Goal: Task Accomplishment & Management: Manage account settings

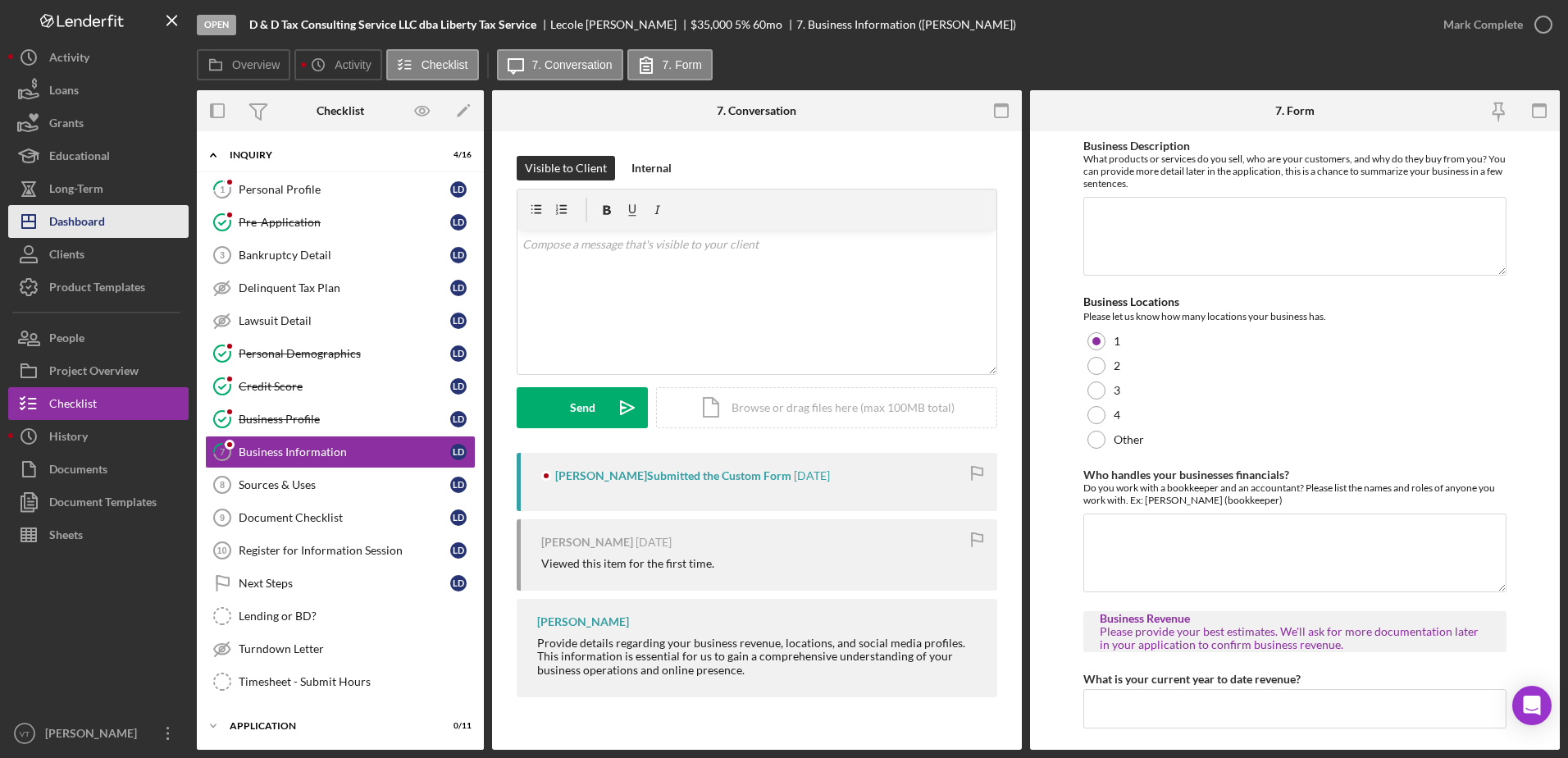
click at [104, 212] on div "Dashboard" at bounding box center [76, 223] width 55 height 37
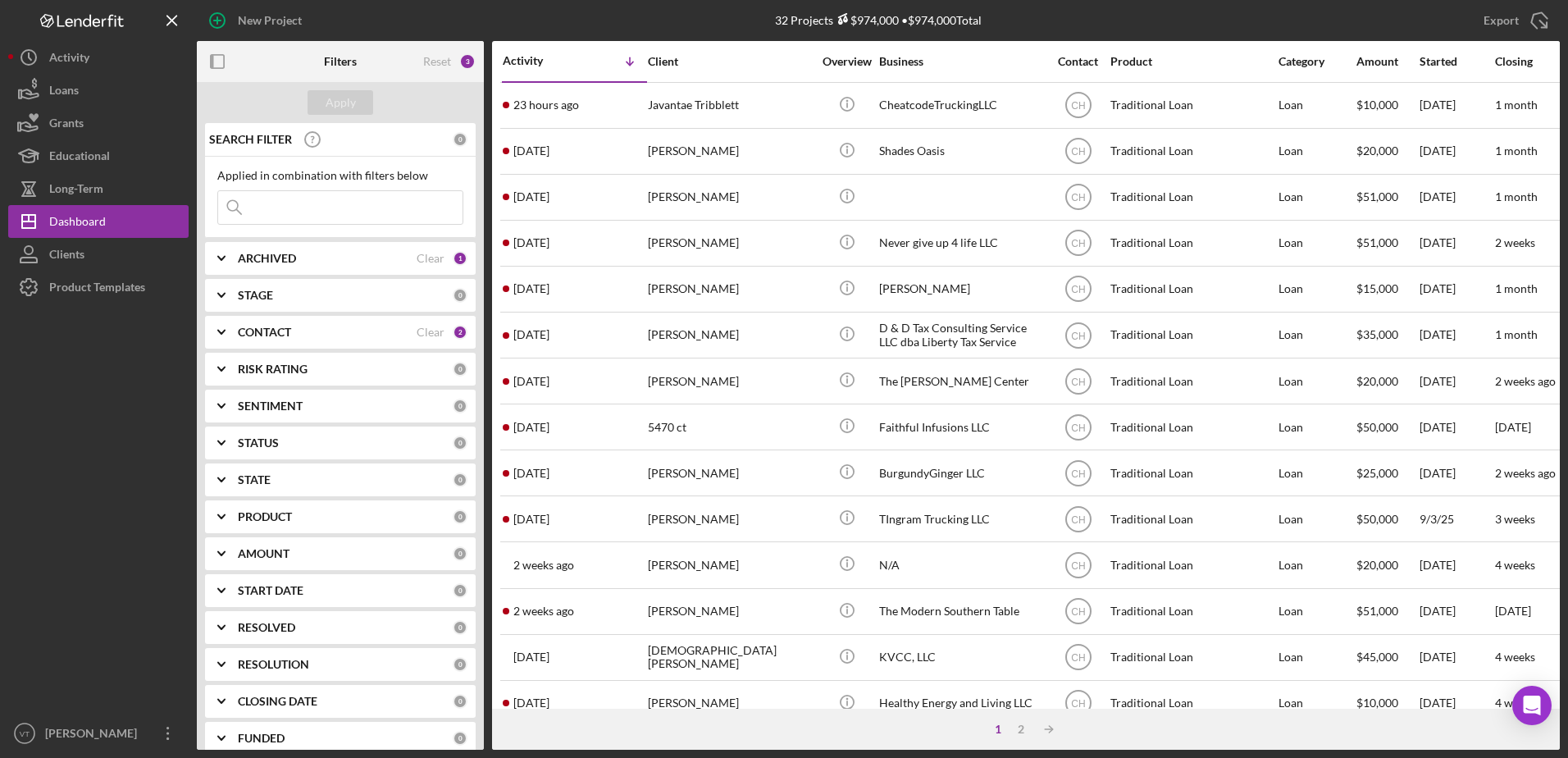
click at [354, 330] on div "CONTACT" at bounding box center [327, 332] width 179 height 13
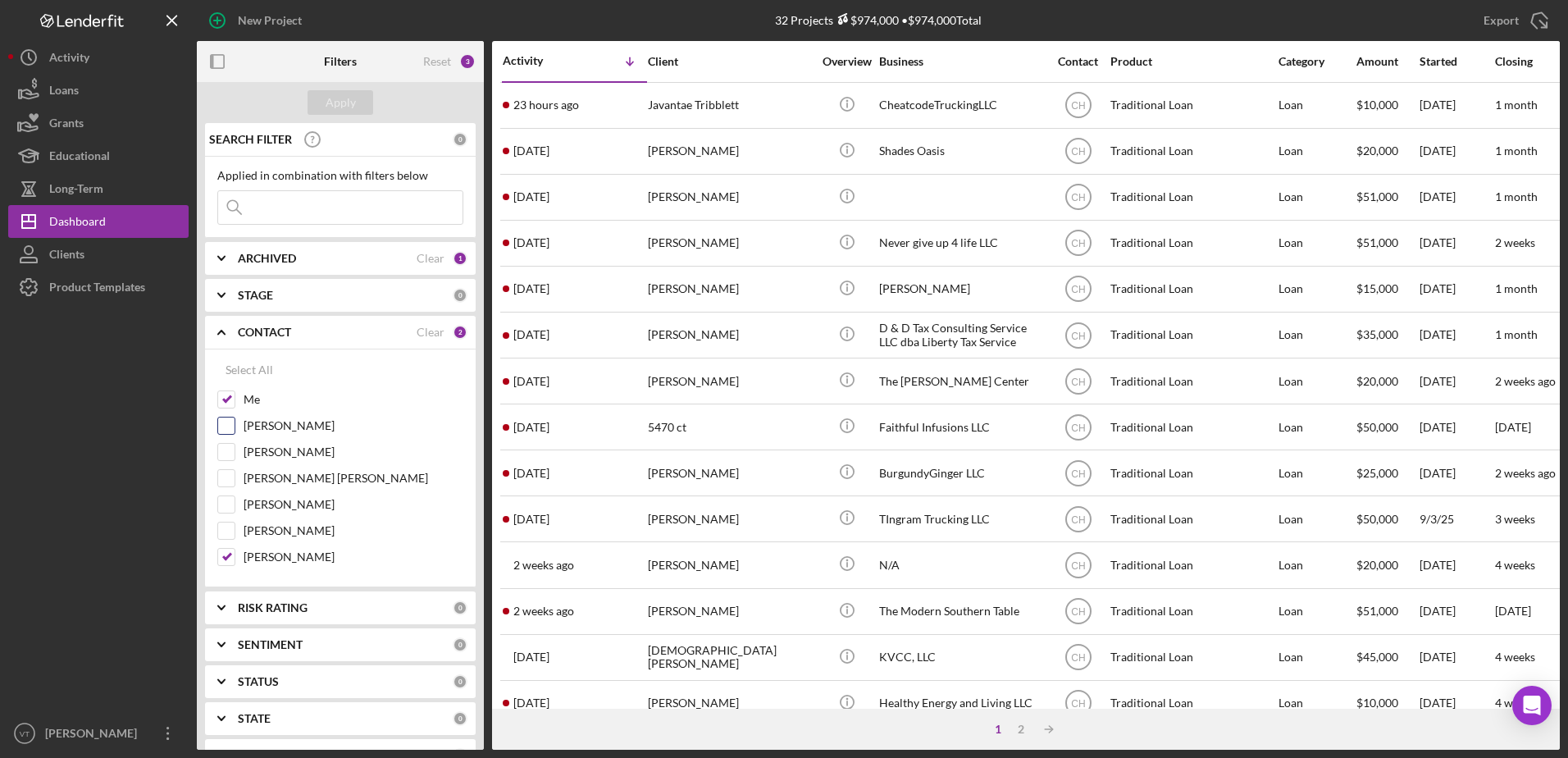
click at [224, 427] on input "[PERSON_NAME]" at bounding box center [226, 426] width 16 height 16
checkbox input "true"
click at [225, 449] on input "[PERSON_NAME]" at bounding box center [226, 452] width 16 height 16
checkbox input "true"
click at [225, 478] on input "[PERSON_NAME] [PERSON_NAME]" at bounding box center [226, 478] width 16 height 16
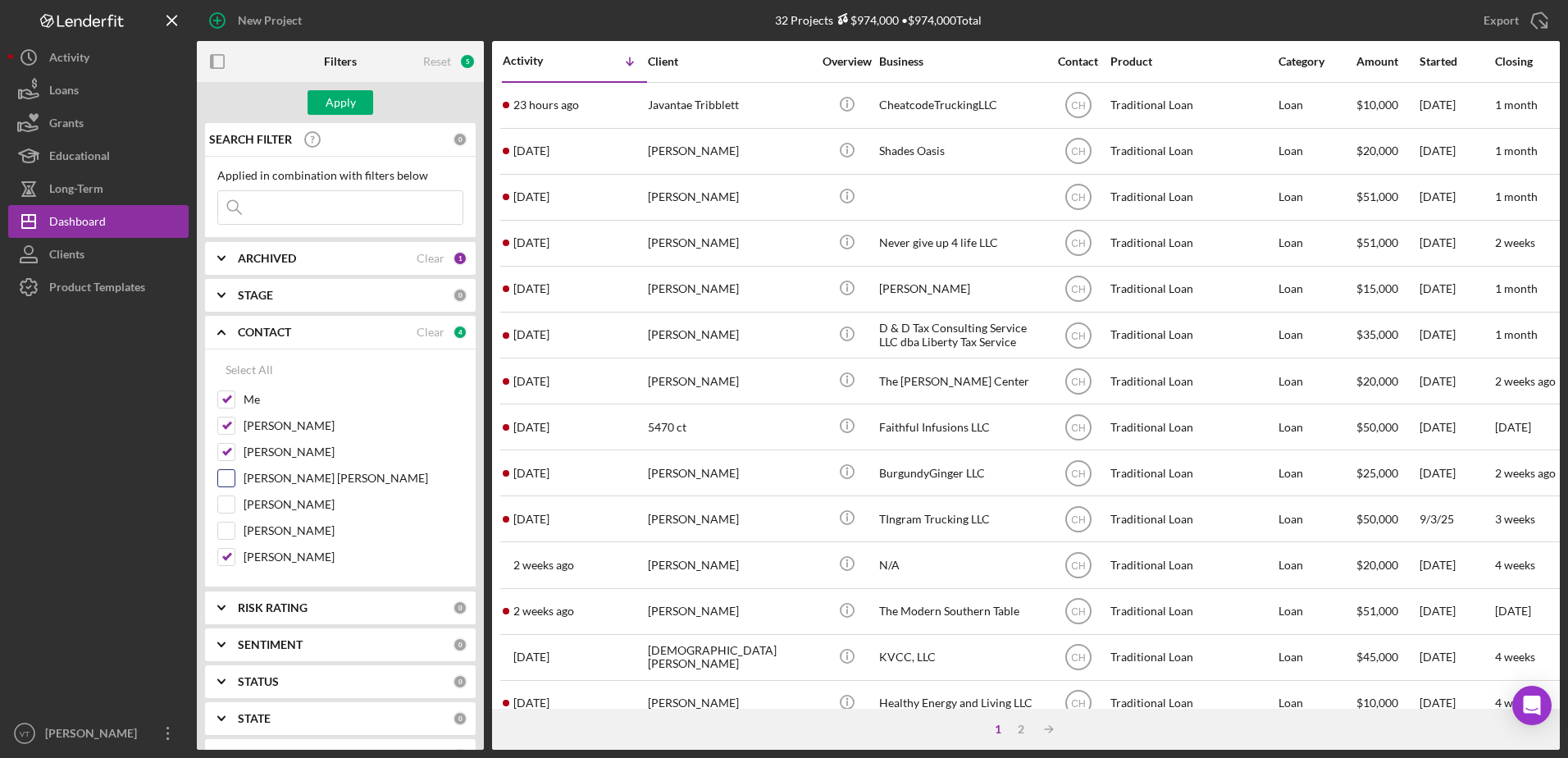
checkbox input "true"
click at [225, 506] on input "[PERSON_NAME]" at bounding box center [226, 505] width 16 height 16
checkbox input "true"
click at [225, 526] on input "[PERSON_NAME]" at bounding box center [226, 531] width 16 height 16
checkbox input "true"
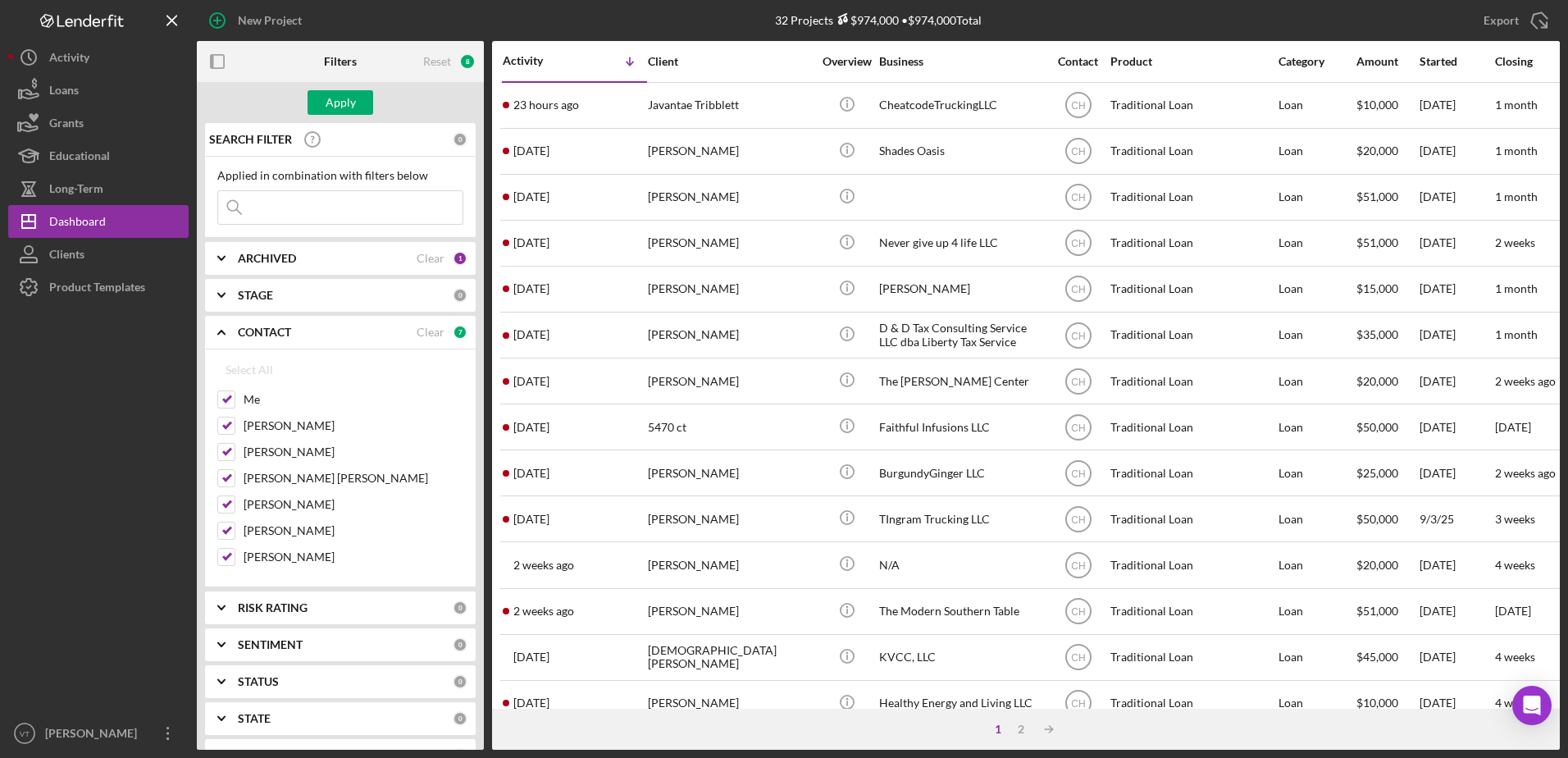
click at [333, 194] on input at bounding box center [339, 208] width 244 height 33
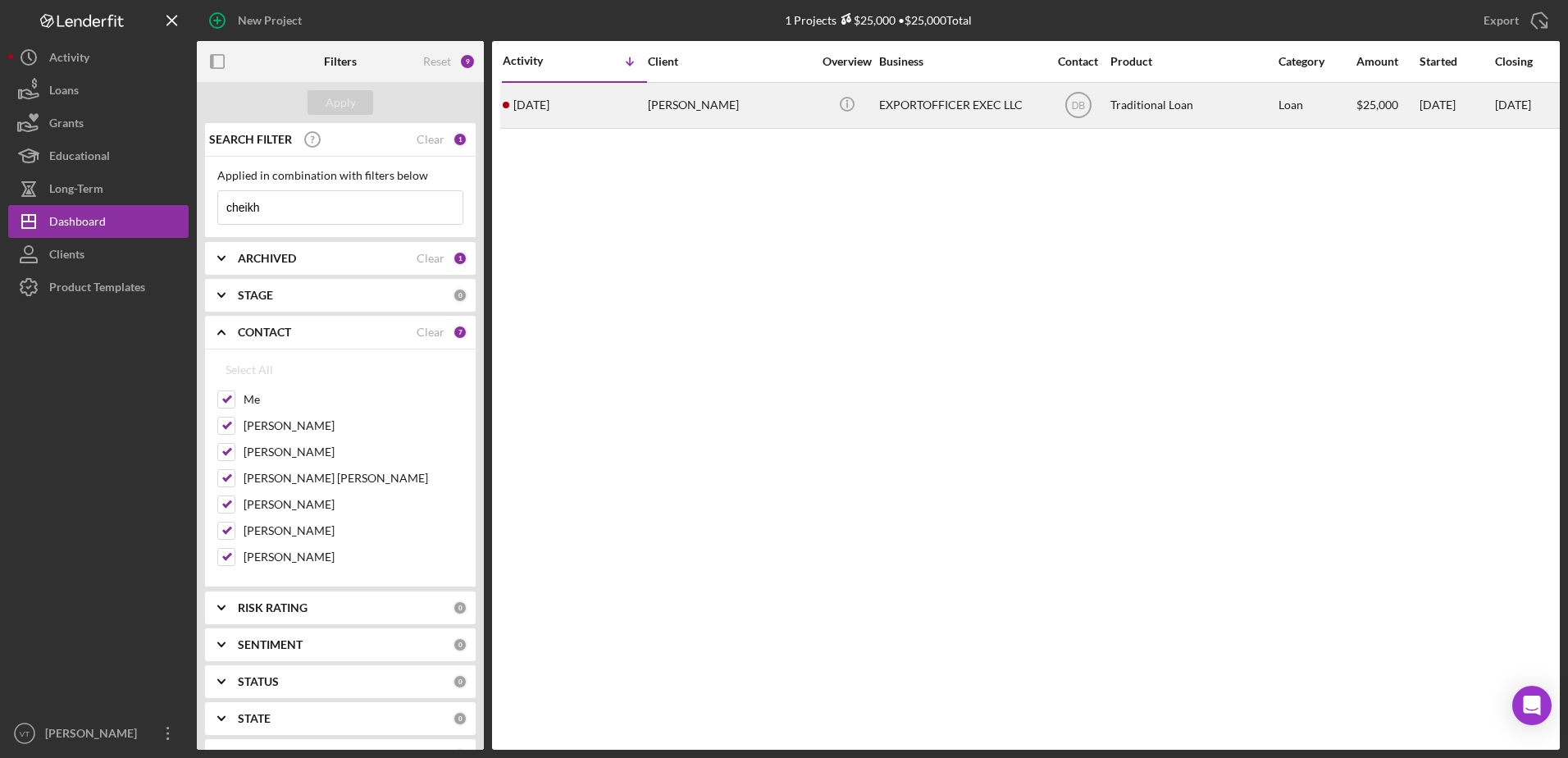
type input "cheikh"
click at [711, 115] on div "[PERSON_NAME]" at bounding box center [730, 105] width 164 height 44
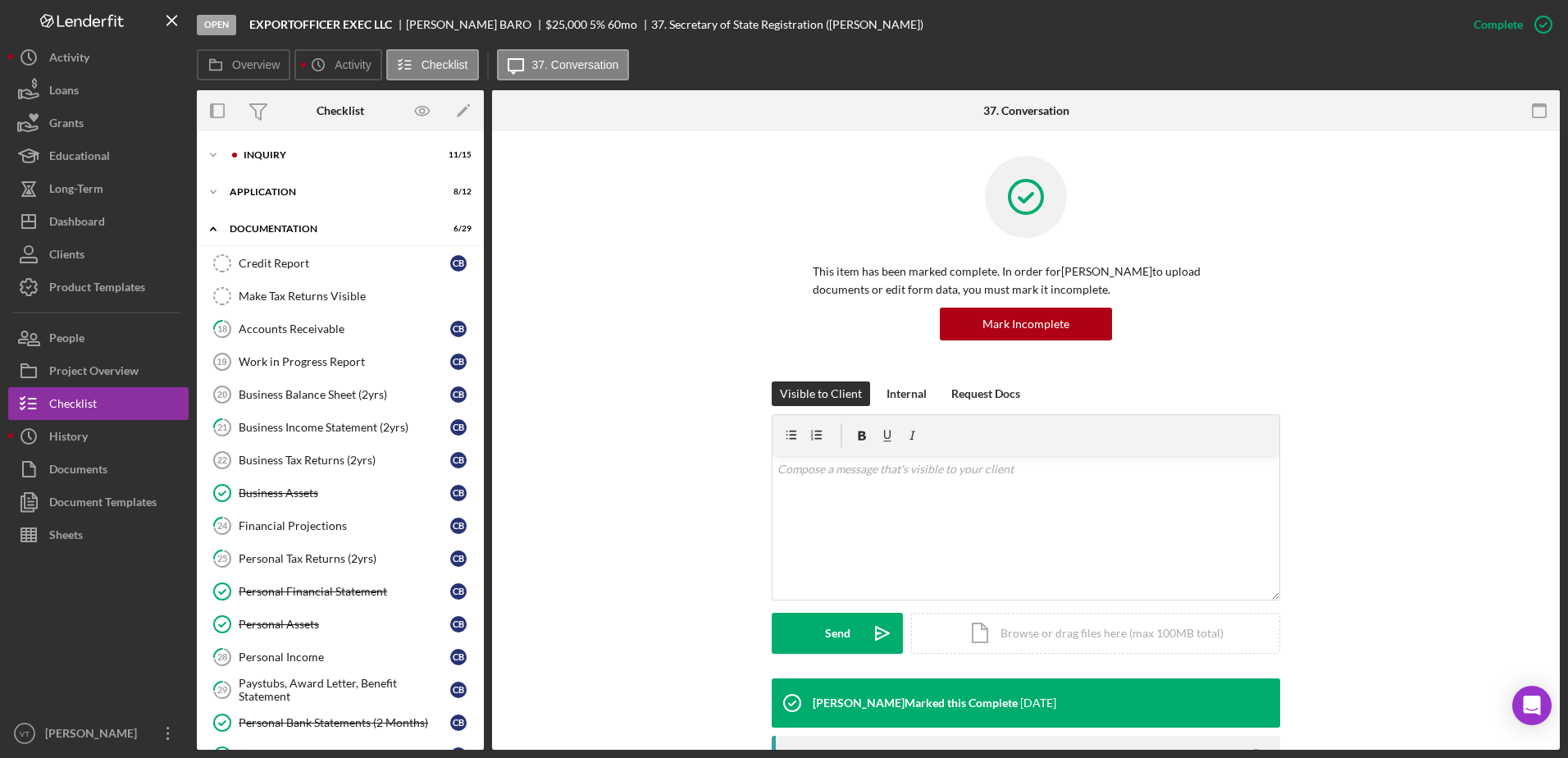
click at [355, 172] on div "Icon/Expander Inquiry 11 / 15" at bounding box center [340, 156] width 287 height 33
click at [355, 149] on div "Icon/Expander Inquiry 11 / 15" at bounding box center [340, 155] width 287 height 33
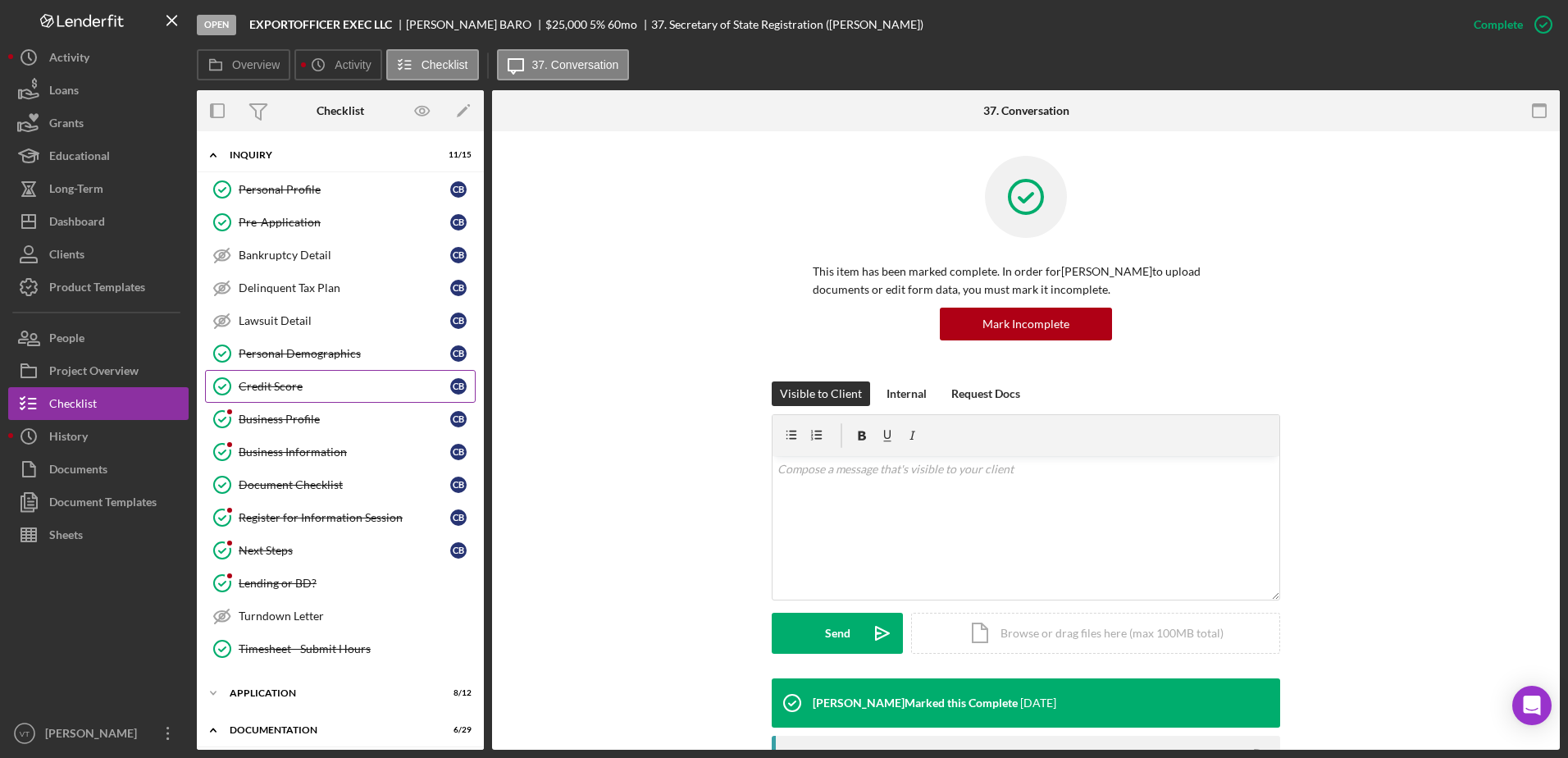
click at [376, 383] on div "Credit Score" at bounding box center [344, 386] width 211 height 13
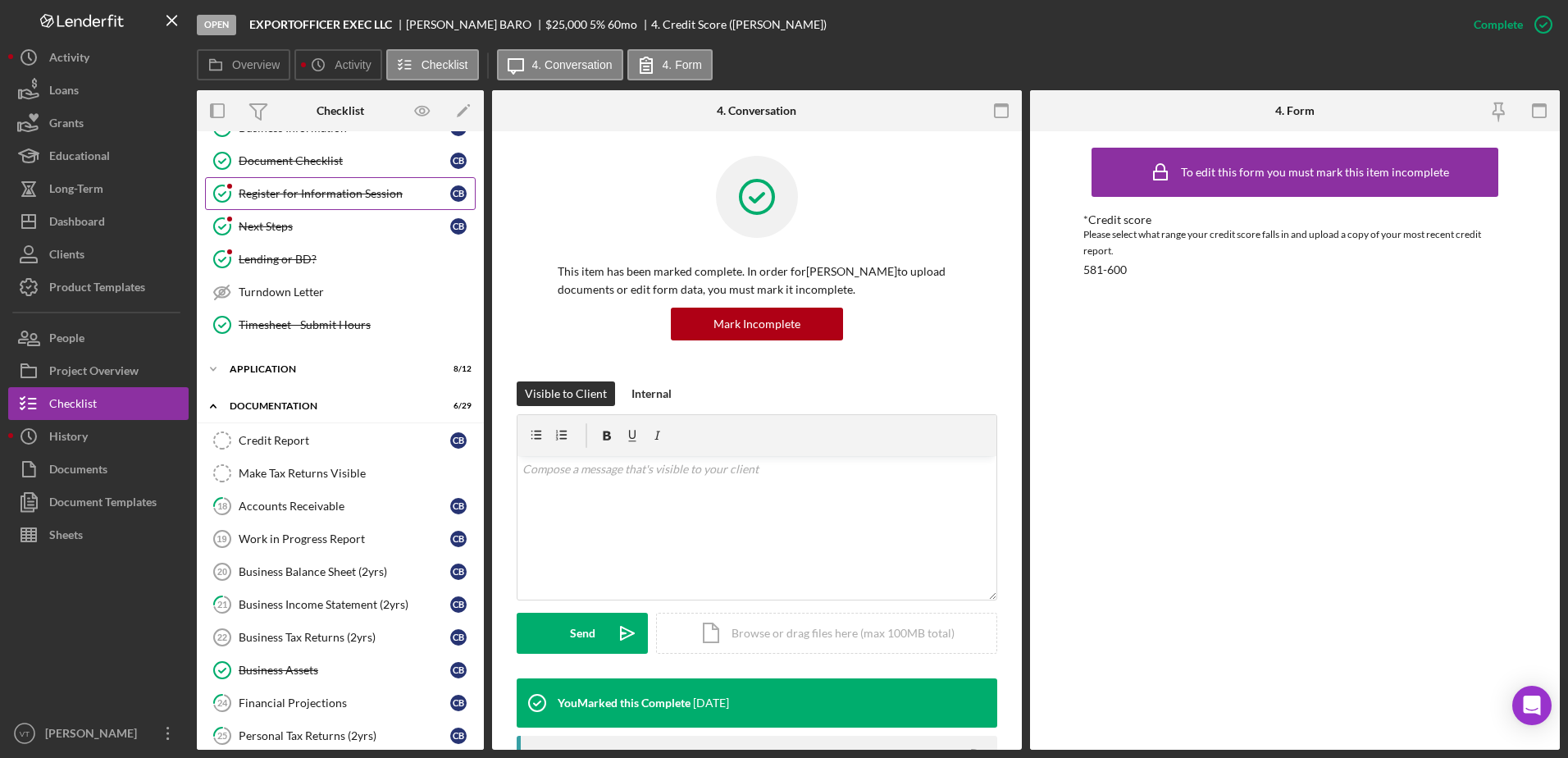
scroll to position [327, 0]
click at [338, 396] on div "Icon/Expander Documentation 6 / 29" at bounding box center [340, 404] width 287 height 34
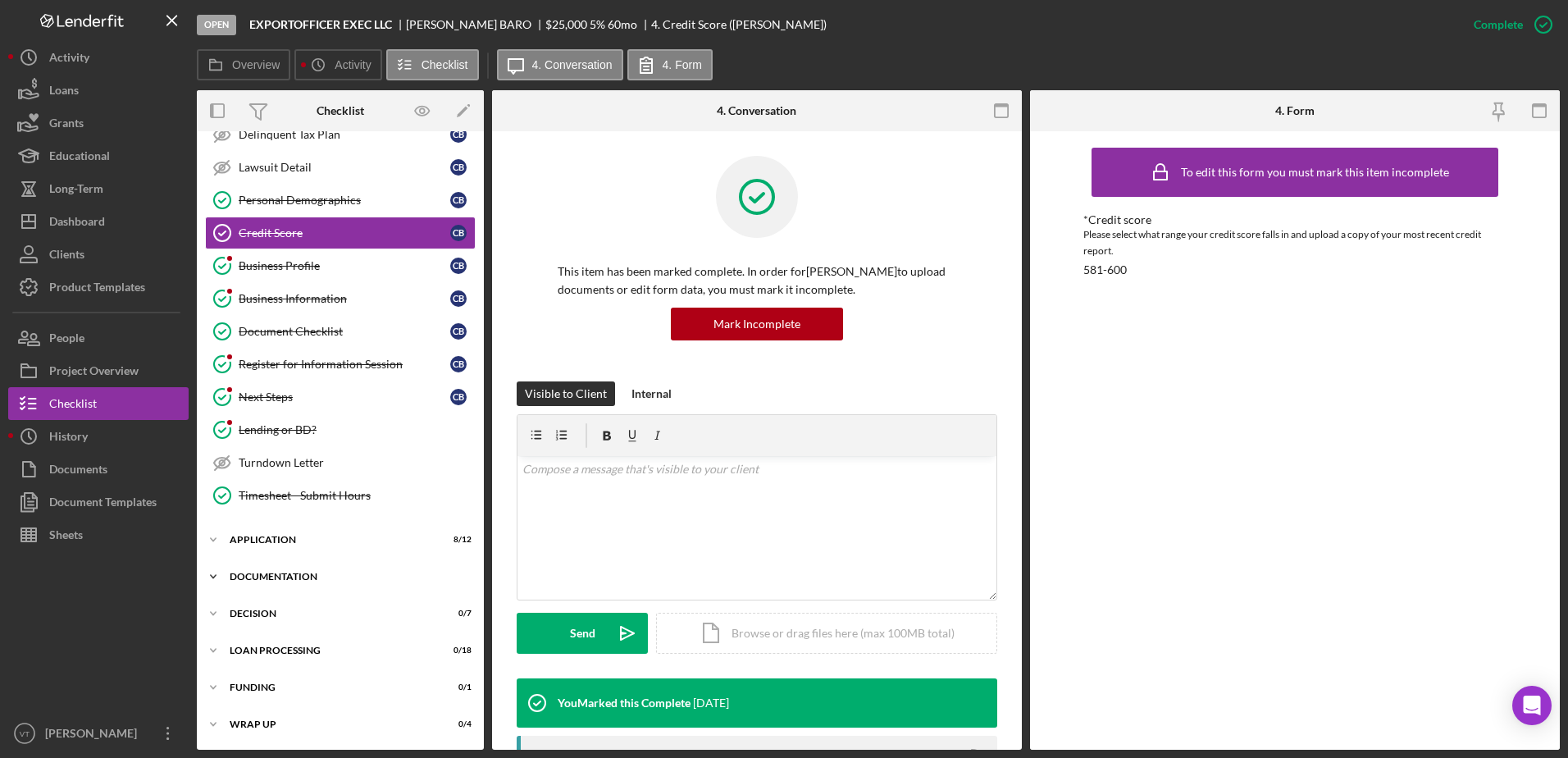
click at [315, 577] on div "Documentation" at bounding box center [347, 576] width 234 height 10
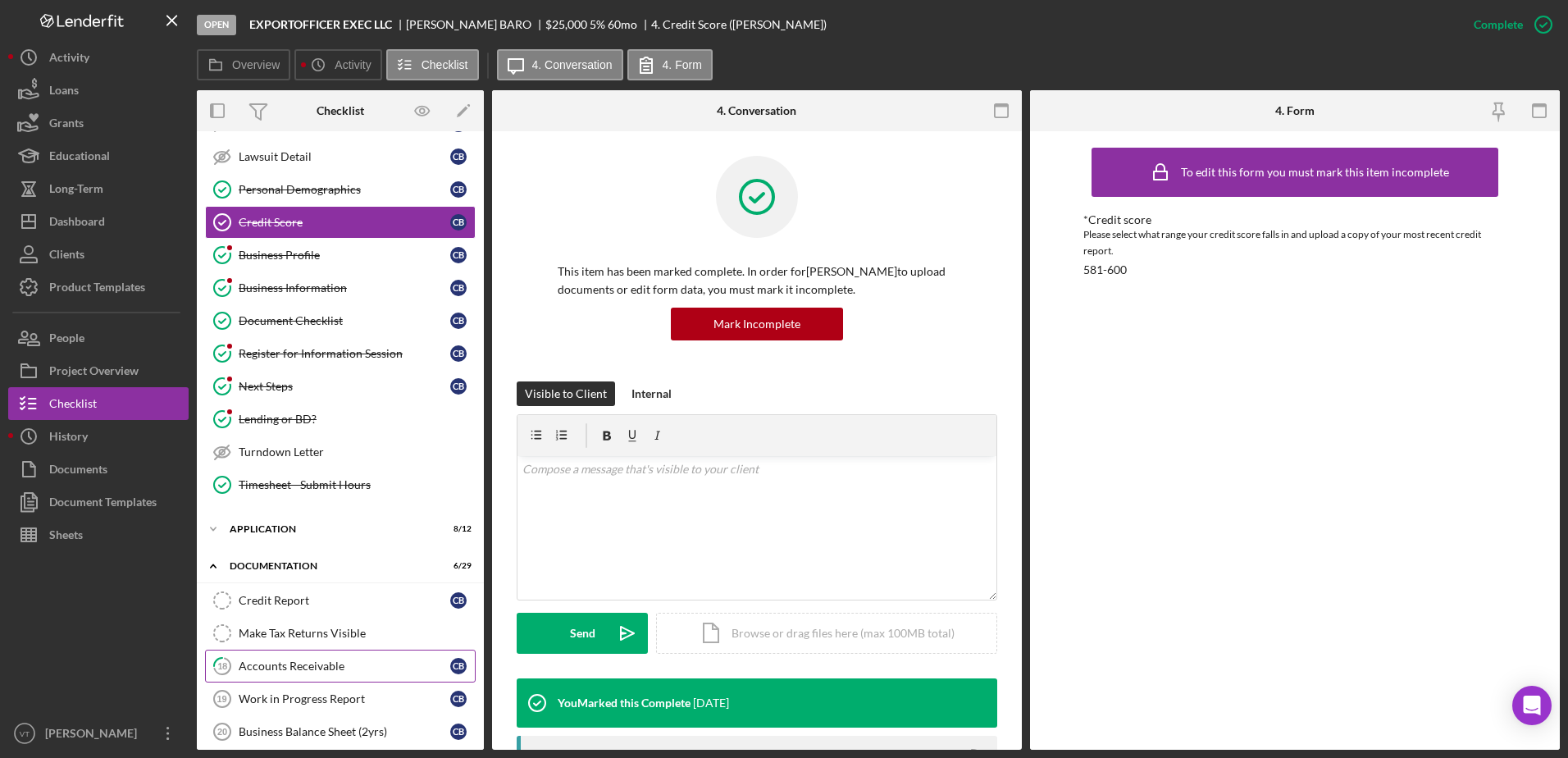
scroll to position [164, 0]
click at [301, 523] on div "Icon/Expander Application 8 / 12" at bounding box center [340, 529] width 287 height 33
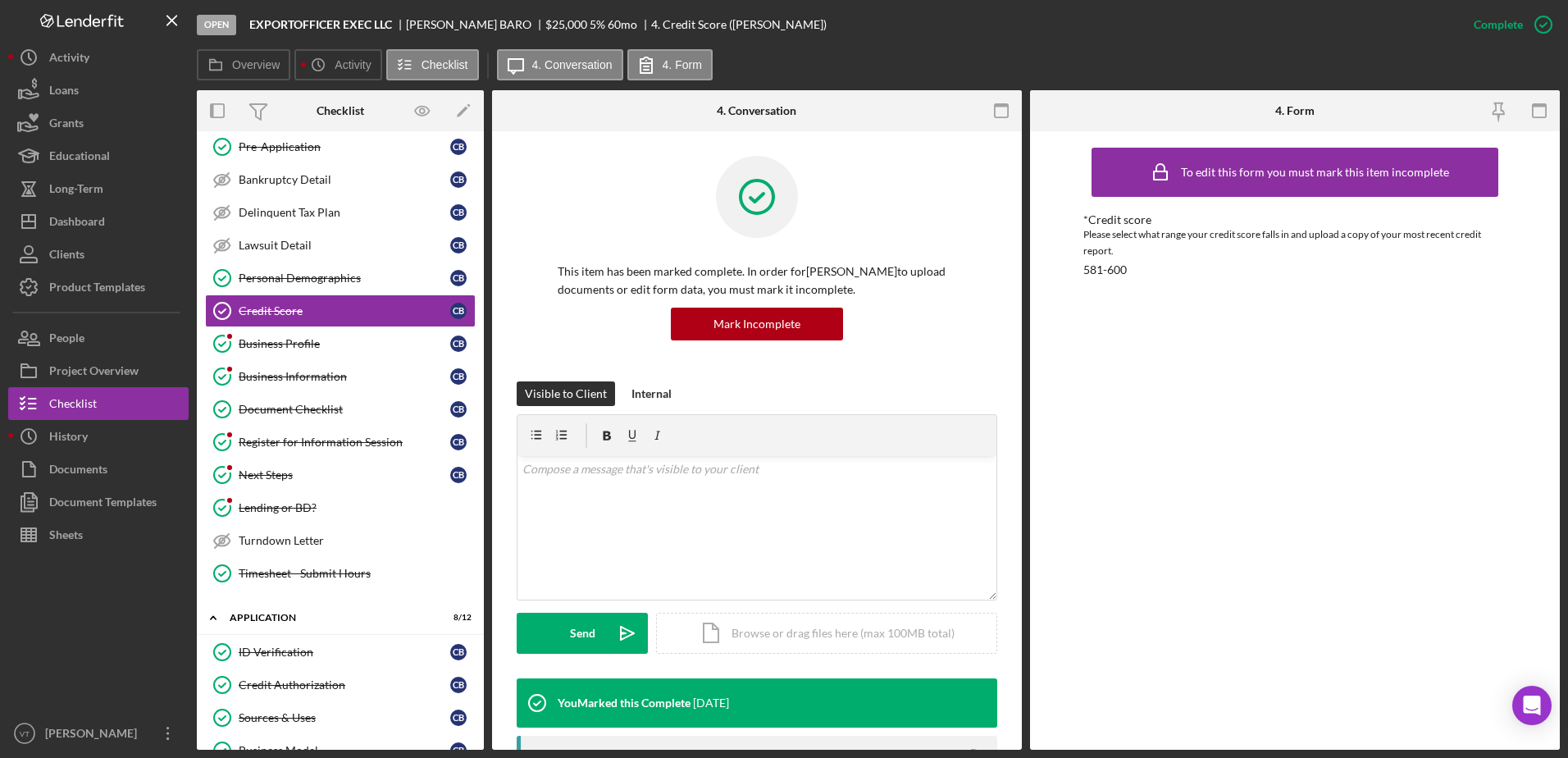
scroll to position [0, 0]
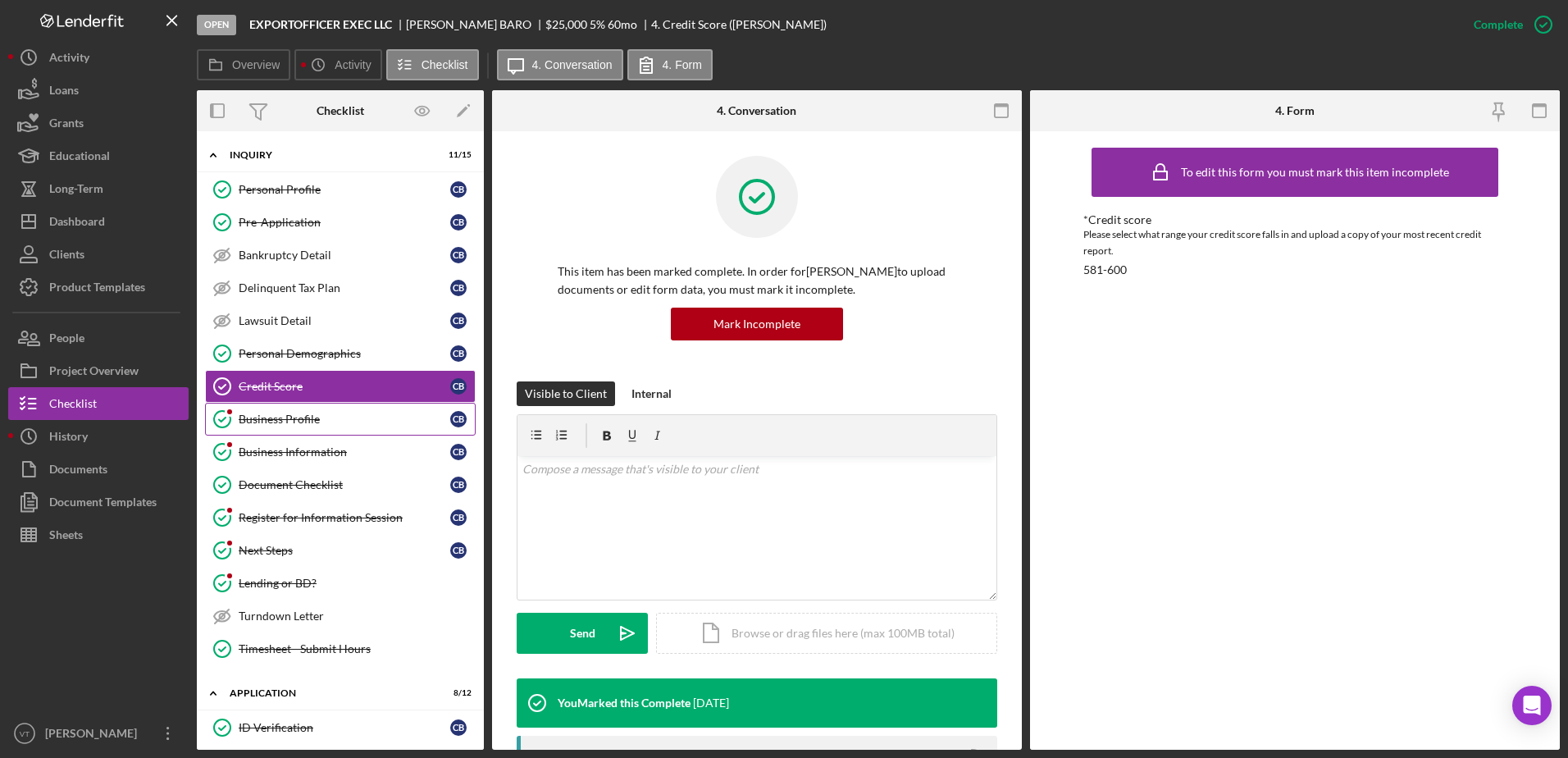
click at [345, 420] on div "Business Profile" at bounding box center [344, 419] width 211 height 13
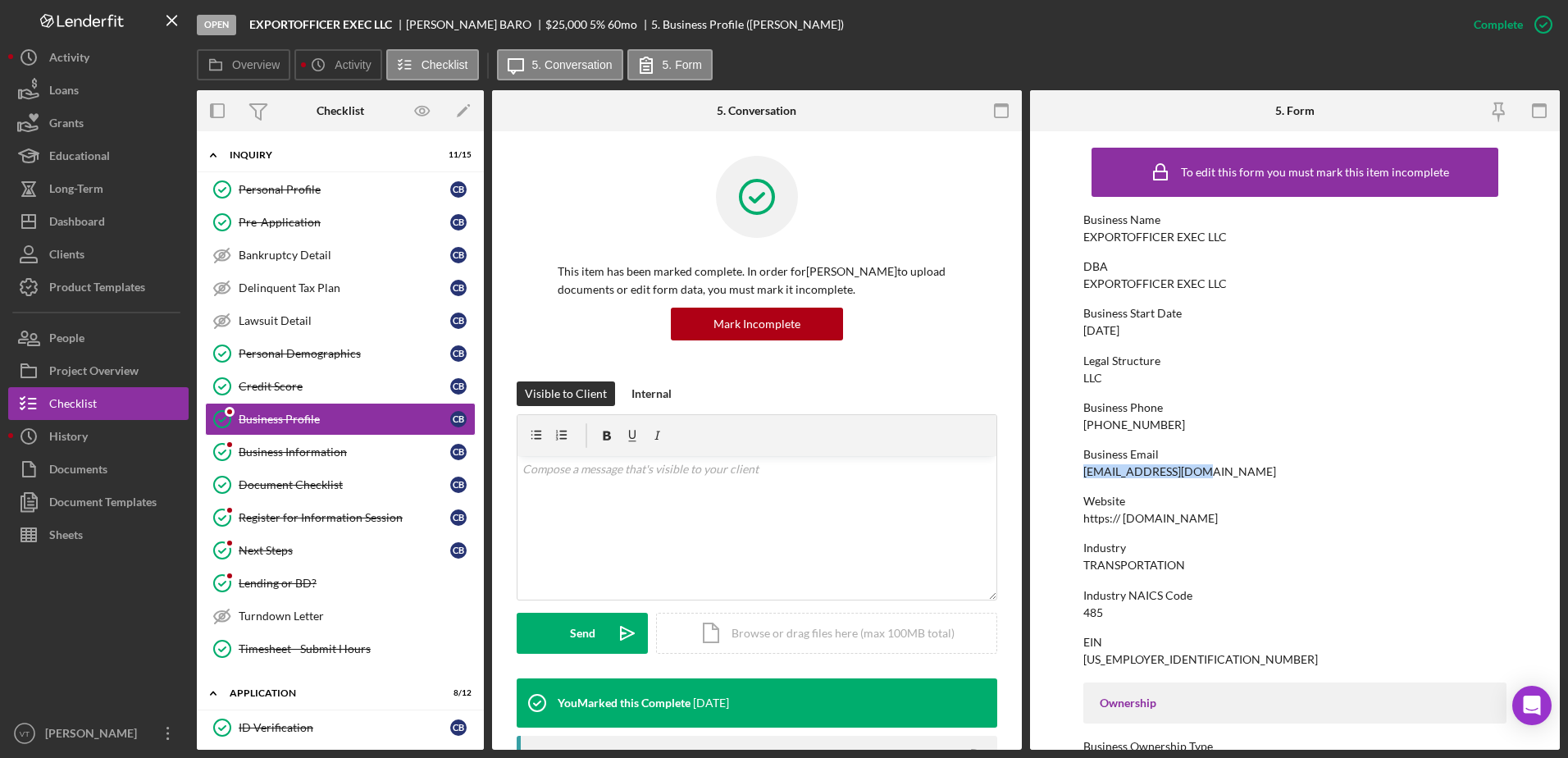
drag, startPoint x: 1191, startPoint y: 470, endPoint x: 1081, endPoint y: 473, distance: 110.0
click at [1081, 473] on form "To edit this form you must mark this item incomplete Business Name EXPORTOFFICE…" at bounding box center [1295, 440] width 530 height 618
copy div "[EMAIL_ADDRESS][DOMAIN_NAME]"
